Goal: Task Accomplishment & Management: Use online tool/utility

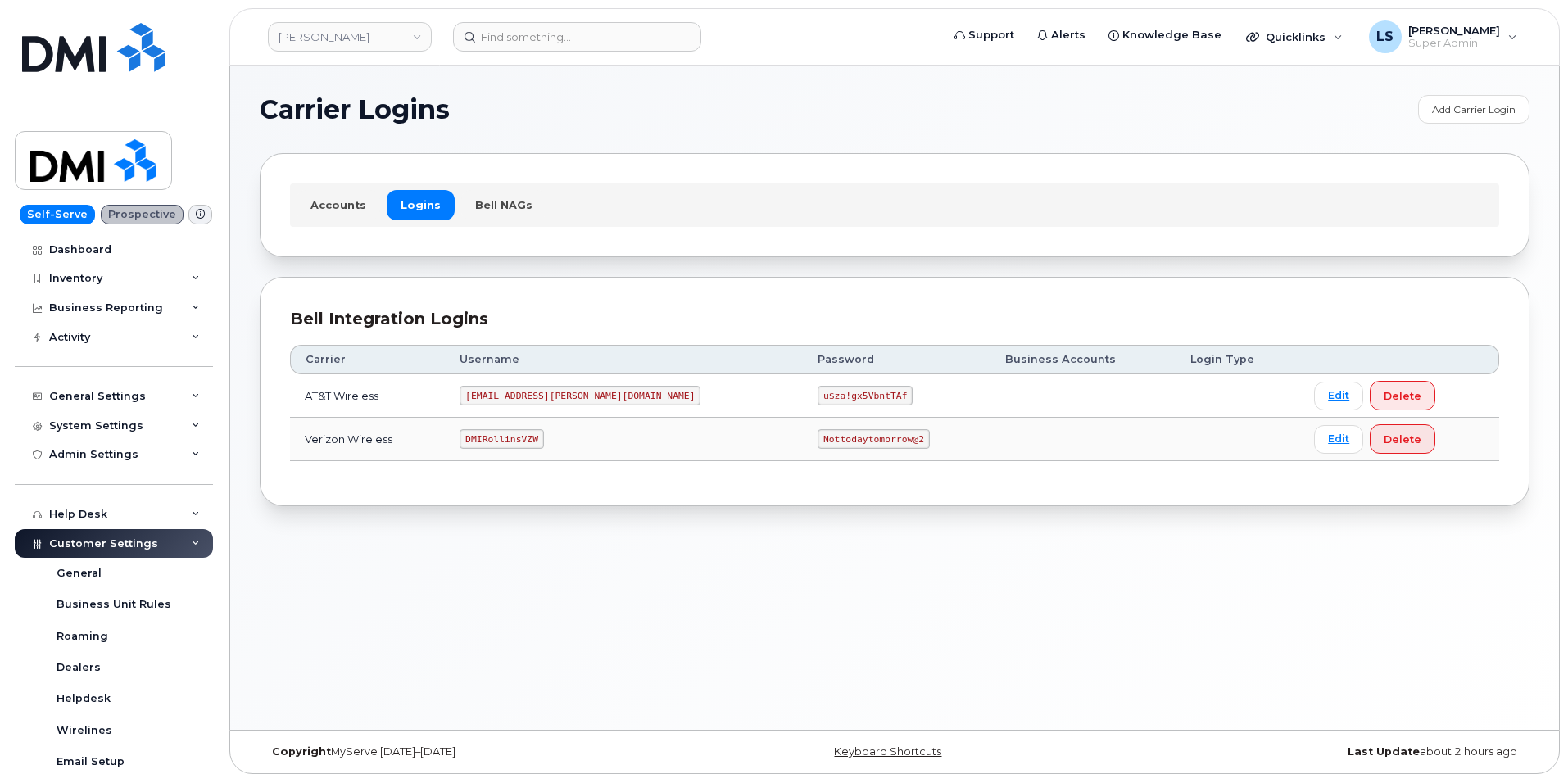
click at [818, 436] on code "Nottodaytomorrow@2" at bounding box center [873, 439] width 111 height 20
click at [818, 435] on code "Nottodaytomorrow@2" at bounding box center [873, 439] width 111 height 20
click at [818, 434] on code "Nottodaytomorrow@2" at bounding box center [873, 439] width 111 height 20
click at [818, 433] on code "Nottodaytomorrow@2" at bounding box center [873, 439] width 111 height 20
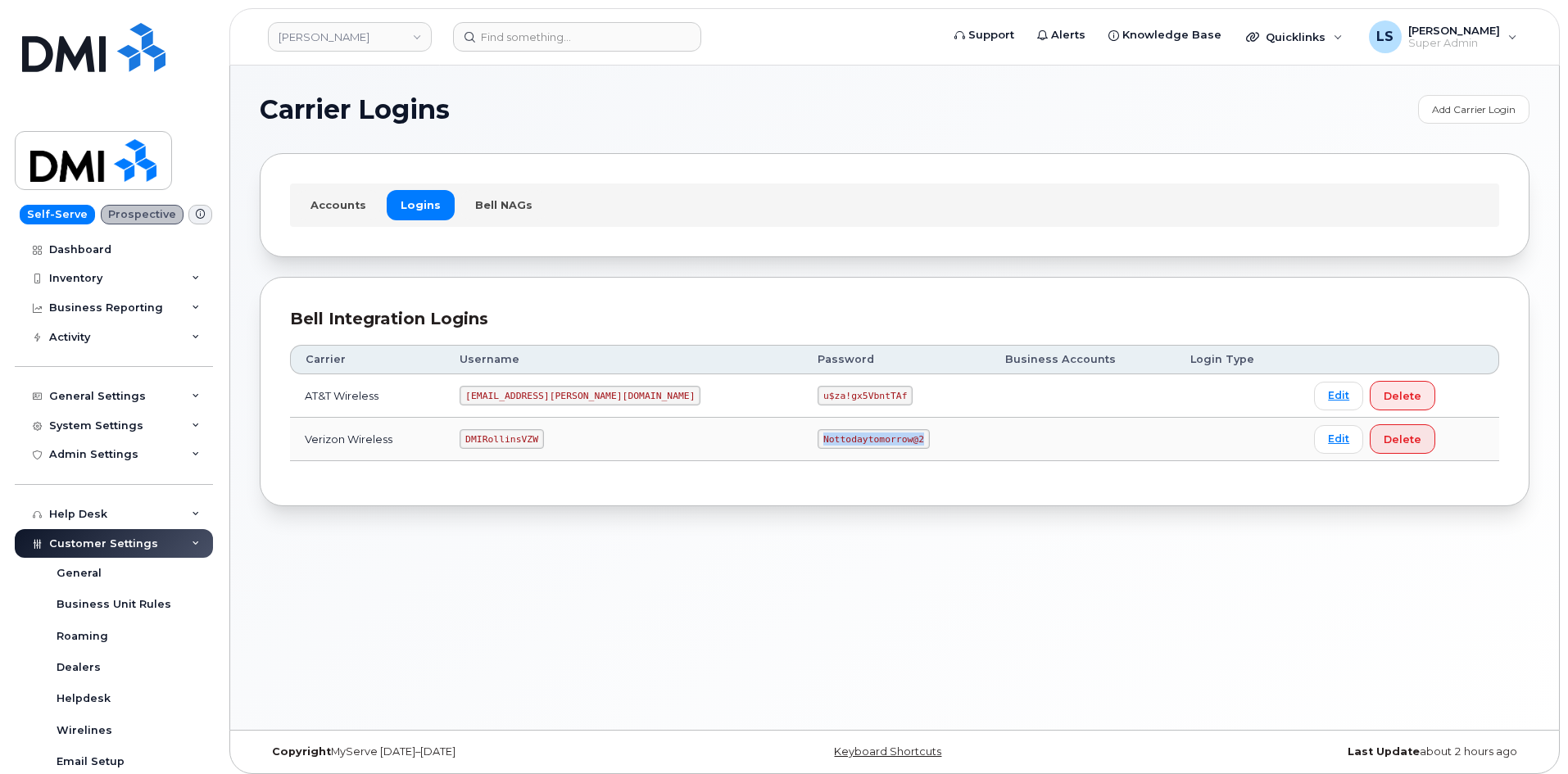
click at [818, 433] on code "Nottodaytomorrow@2" at bounding box center [873, 439] width 111 height 20
copy code "Nottodaytomorrow@2"
click at [818, 440] on code "Nottodaytomorrow@2" at bounding box center [873, 439] width 111 height 20
click at [818, 439] on code "Nottodaytomorrow@2" at bounding box center [873, 439] width 111 height 20
click at [818, 438] on code "Nottodaytomorrow@2" at bounding box center [873, 439] width 111 height 20
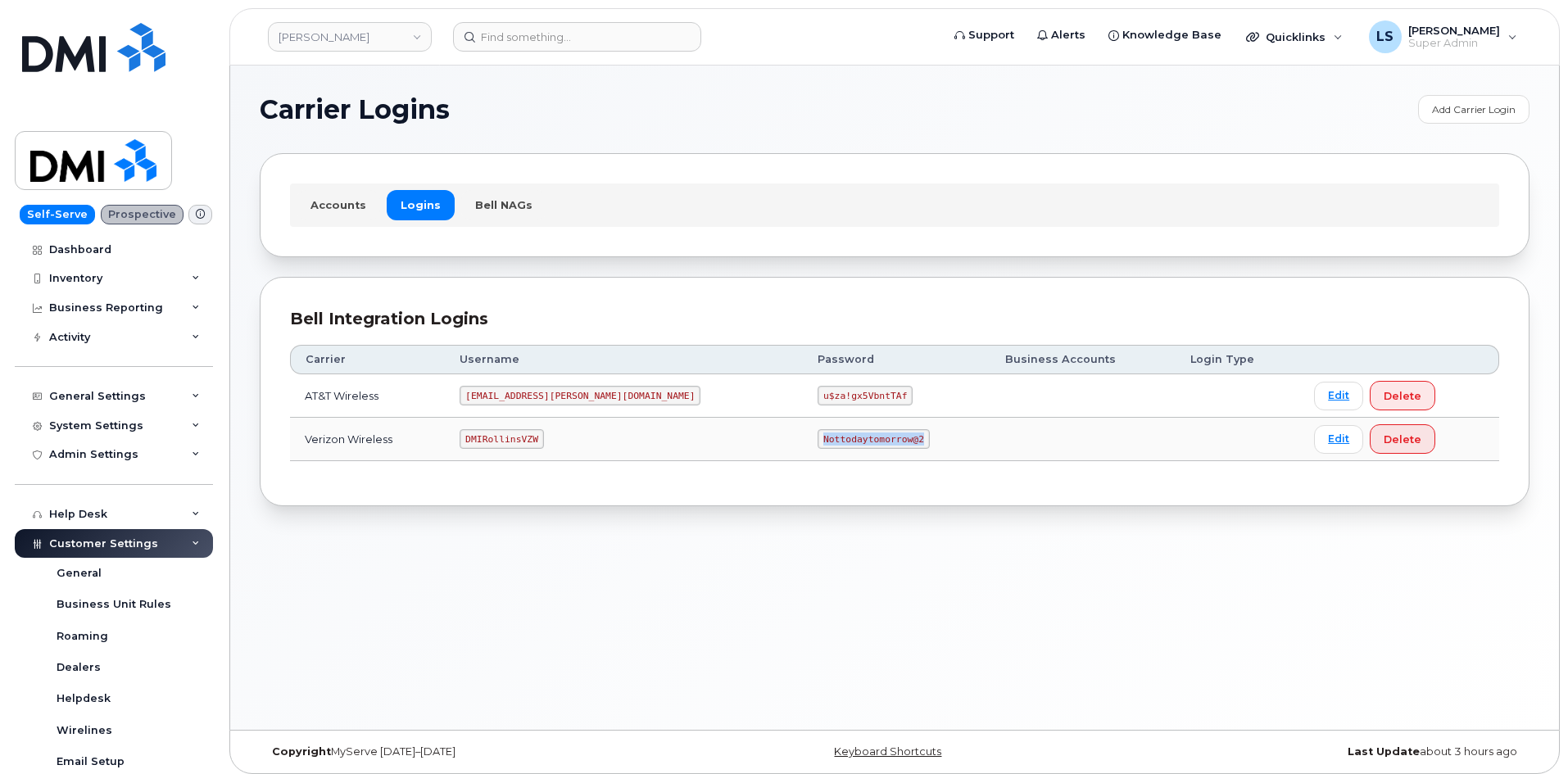
copy code "Nottodaytomorrow@2"
